Goal: Task Accomplishment & Management: Use online tool/utility

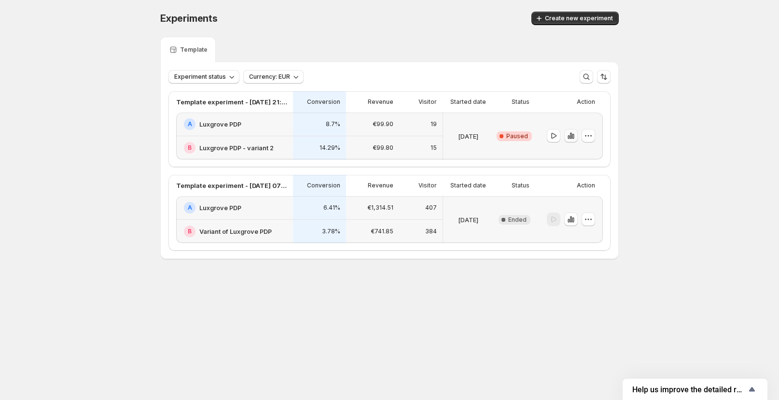
click at [572, 139] on icon "button" at bounding box center [571, 136] width 10 height 10
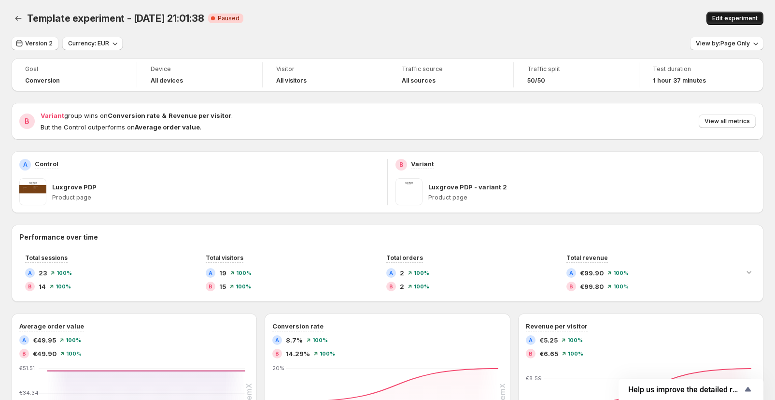
click at [746, 19] on span "Edit experiment" at bounding box center [734, 18] width 45 height 8
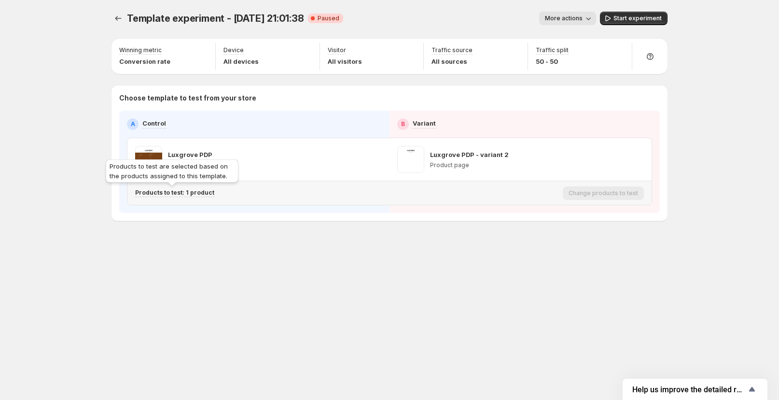
click at [194, 193] on p "Products to test: 1 product" at bounding box center [174, 193] width 79 height 8
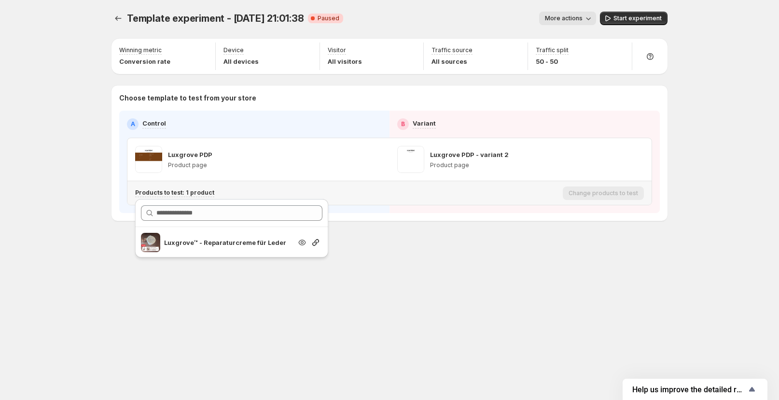
click at [304, 243] on icon "Search for and select a customer segment" at bounding box center [302, 242] width 10 height 10
click at [257, 201] on div at bounding box center [231, 213] width 193 height 28
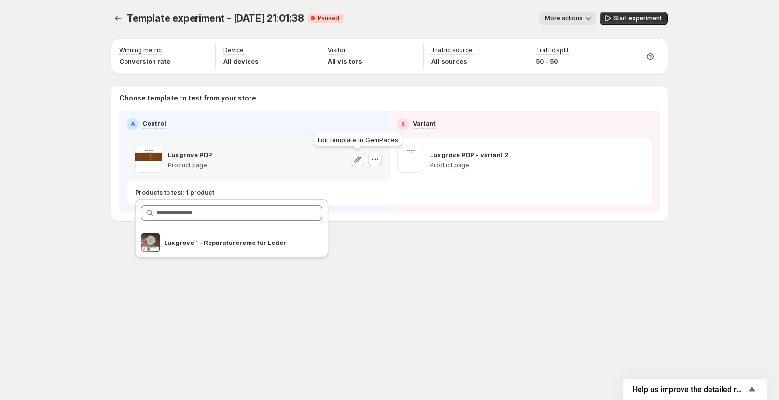
click at [360, 160] on icon "button" at bounding box center [358, 159] width 10 height 10
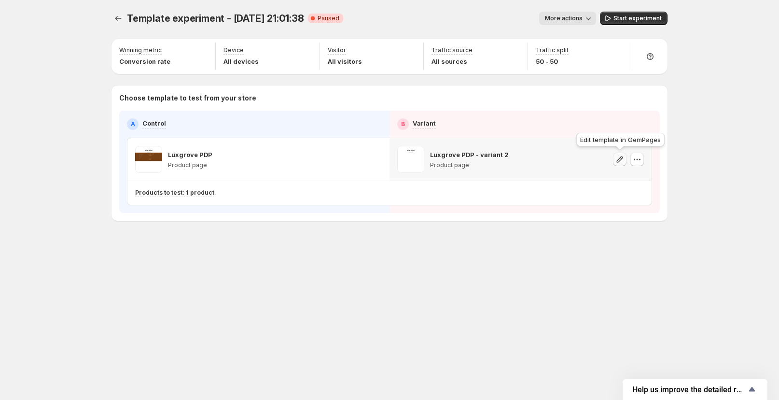
click at [623, 159] on icon "button" at bounding box center [620, 159] width 10 height 10
